Goal: Check status

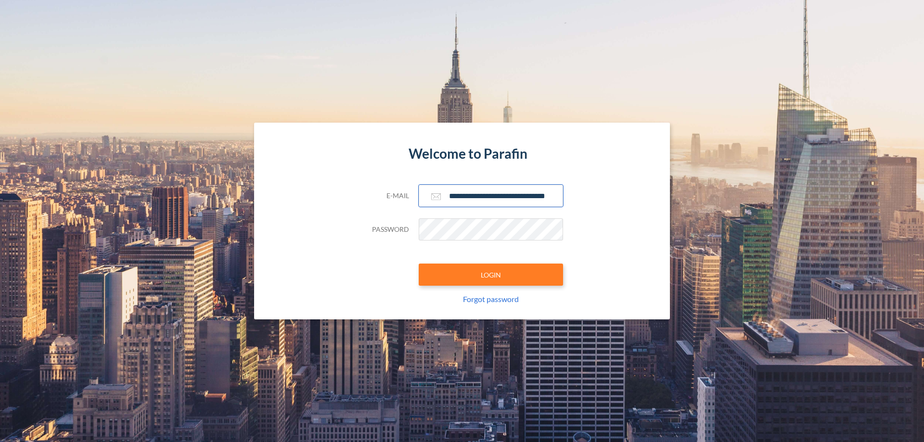
type input "**********"
click at [491, 275] on button "LOGIN" at bounding box center [491, 275] width 144 height 22
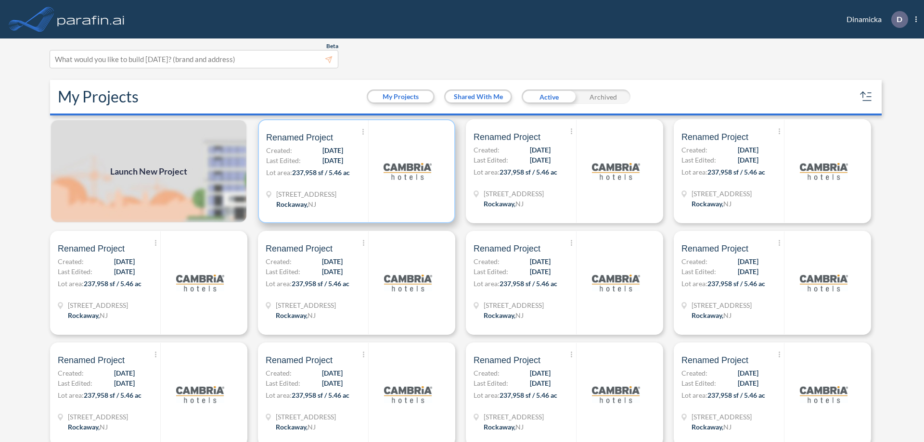
scroll to position [2, 0]
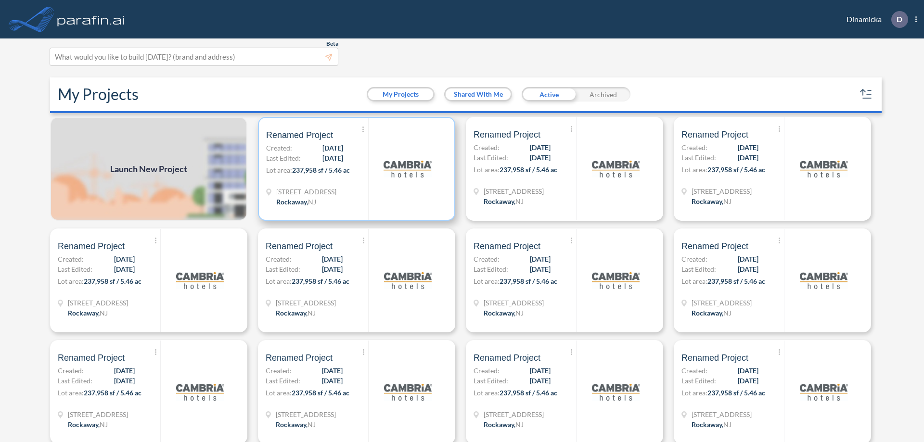
click at [355, 169] on p "Lot area: 237,958 sf / 5.46 ac" at bounding box center [317, 172] width 102 height 14
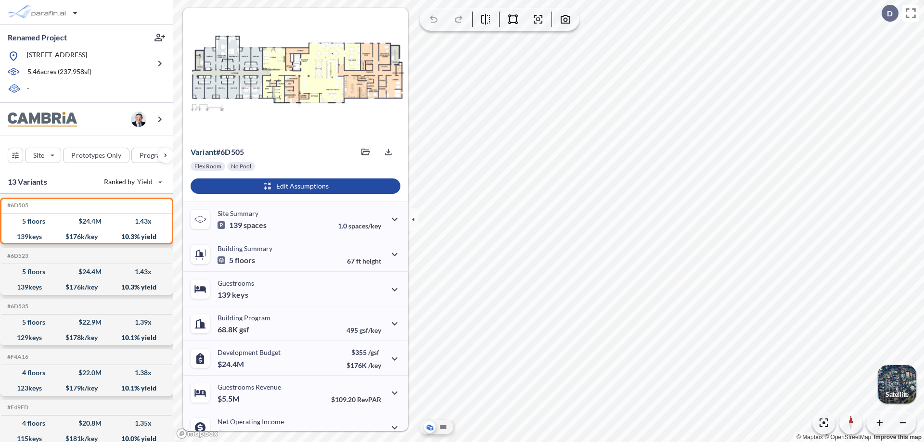
scroll to position [49, 0]
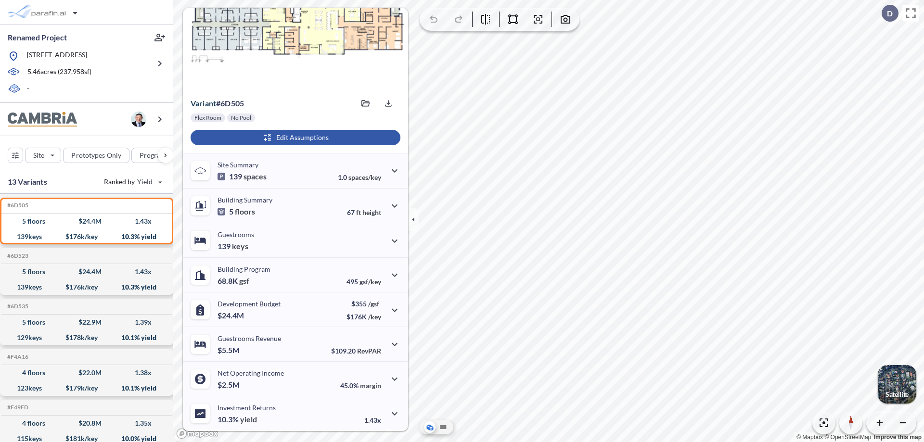
click at [294, 138] on div "button" at bounding box center [296, 137] width 210 height 15
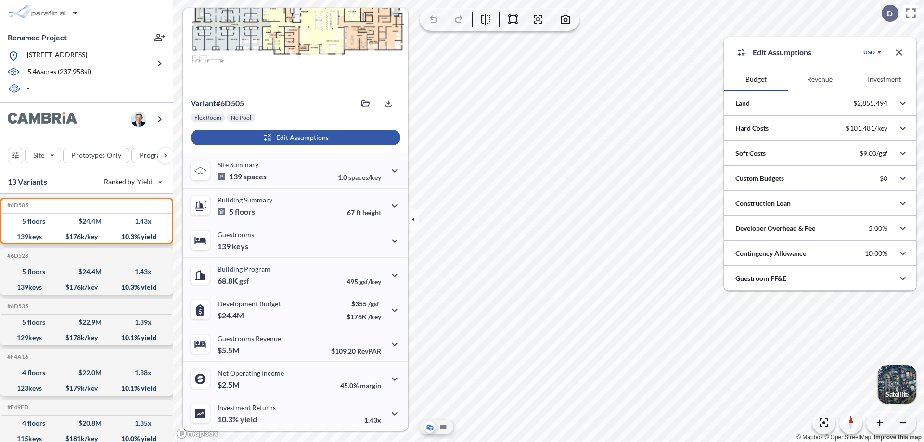
click at [820, 79] on button "Revenue" at bounding box center [820, 79] width 64 height 23
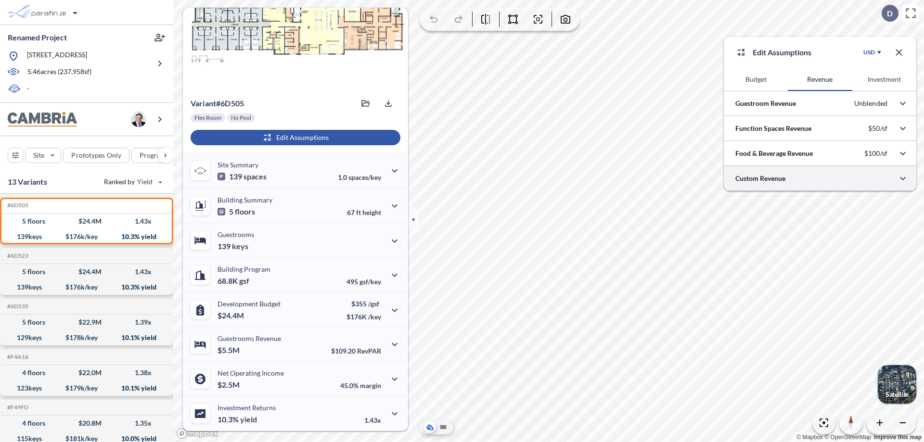
click at [820, 179] on div at bounding box center [820, 178] width 193 height 25
